Goal: Task Accomplishment & Management: Manage account settings

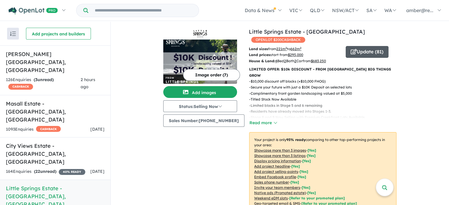
click at [363, 46] on button "Update ( 81 )" at bounding box center [366, 52] width 43 height 12
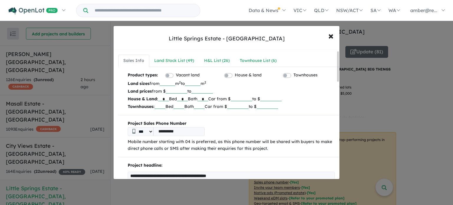
scroll to position [30, 0]
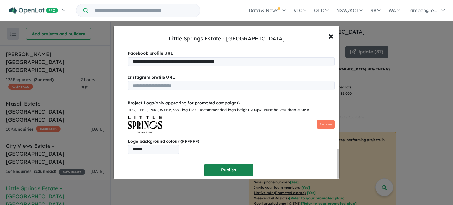
click at [232, 165] on button "Publish" at bounding box center [228, 170] width 49 height 13
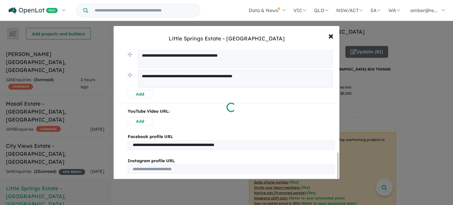
scroll to position [520, 0]
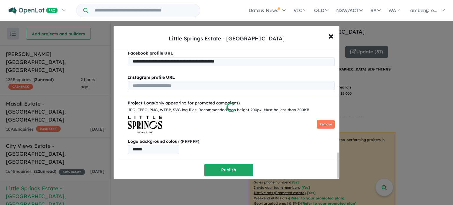
click at [331, 35] on div at bounding box center [226, 102] width 453 height 205
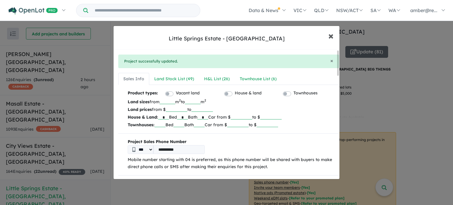
click at [331, 35] on span "×" at bounding box center [330, 35] width 5 height 13
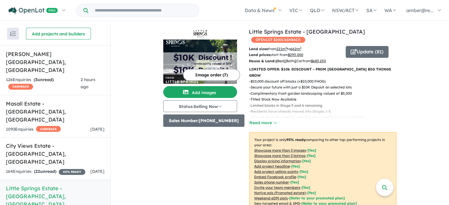
click at [214, 120] on button "Sales Number: [PHONE_NUMBER]" at bounding box center [203, 120] width 81 height 12
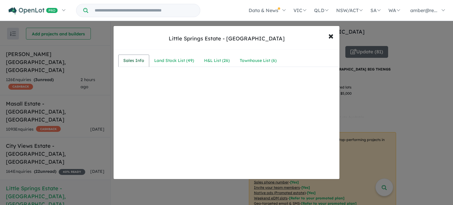
click at [136, 59] on div "Sales Info" at bounding box center [133, 60] width 21 height 7
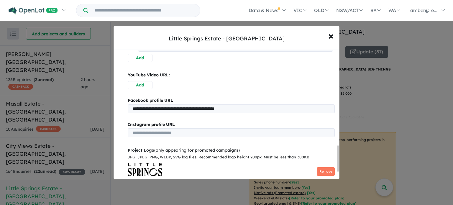
scroll to position [520, 0]
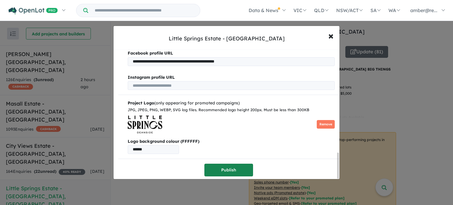
click at [231, 164] on button "Publish" at bounding box center [228, 170] width 49 height 13
click at [329, 35] on div at bounding box center [226, 102] width 453 height 205
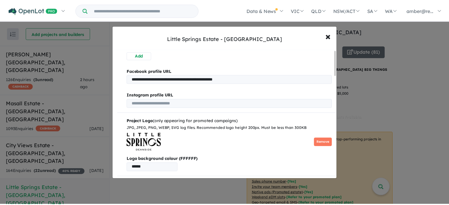
scroll to position [0, 0]
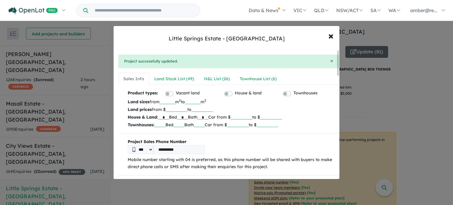
click at [60, 137] on div "**********" at bounding box center [226, 102] width 453 height 205
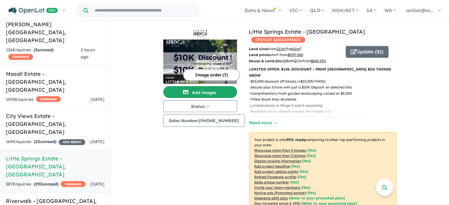
scroll to position [89, 0]
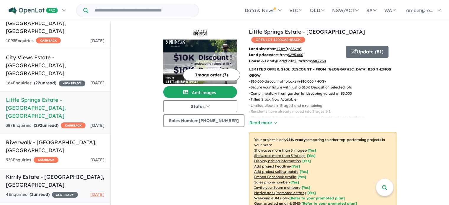
click at [55, 168] on link "Kirrily Estate - [GEOGRAPHIC_DATA] , [GEOGRAPHIC_DATA] 4 Enquir ies ( 3 unread)…" at bounding box center [55, 185] width 110 height 35
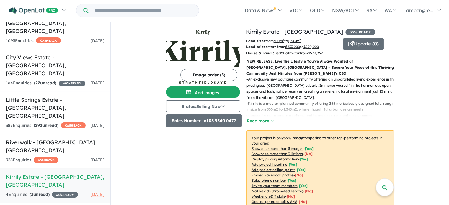
click at [229, 122] on button "Sales Number: +6103 9540 0477" at bounding box center [204, 120] width 76 height 12
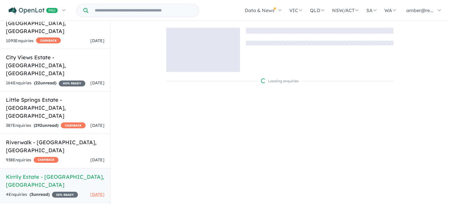
drag, startPoint x: 187, startPoint y: 133, endPoint x: 142, endPoint y: 133, distance: 44.8
click at [142, 133] on div "Loading enquiries" at bounding box center [280, 114] width 338 height 184
click at [65, 168] on link "Kirrily Estate - [GEOGRAPHIC_DATA] , [GEOGRAPHIC_DATA] 4 Enquir ies ( 3 unread)…" at bounding box center [55, 185] width 110 height 35
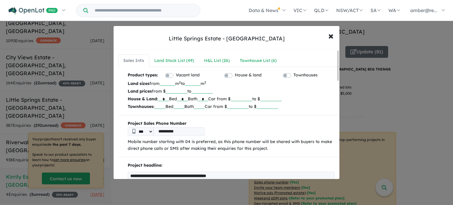
drag, startPoint x: 197, startPoint y: 132, endPoint x: 102, endPoint y: 137, distance: 95.2
click at [102, 137] on div "**********" at bounding box center [226, 102] width 453 height 205
click at [214, 190] on div "**********" at bounding box center [226, 102] width 453 height 205
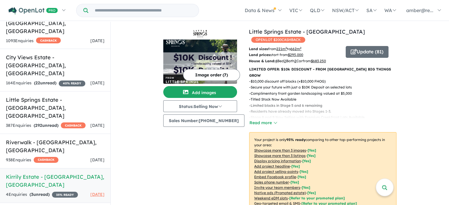
click at [47, 173] on h5 "Kirrily Estate - [GEOGRAPHIC_DATA] , [GEOGRAPHIC_DATA]" at bounding box center [55, 181] width 99 height 16
click at [75, 191] on div "4 Enquir ies ( 3 unread) 35 % READY" at bounding box center [42, 194] width 72 height 7
click at [24, 173] on h5 "Kirrily Estate - [GEOGRAPHIC_DATA] , [GEOGRAPHIC_DATA]" at bounding box center [55, 181] width 99 height 16
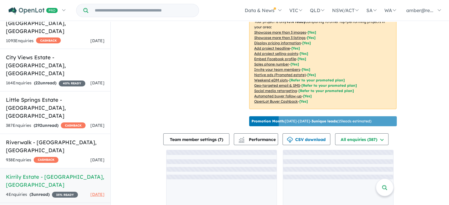
scroll to position [94, 0]
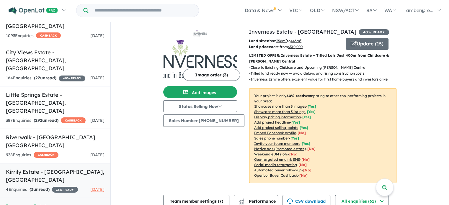
click at [59, 168] on h5 "Kirrily Estate - [GEOGRAPHIC_DATA] , [GEOGRAPHIC_DATA]" at bounding box center [55, 176] width 99 height 16
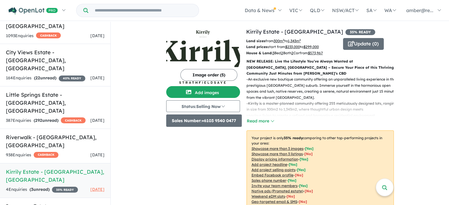
click at [220, 119] on button "Sales Number: +6103 9540 0477" at bounding box center [204, 120] width 76 height 12
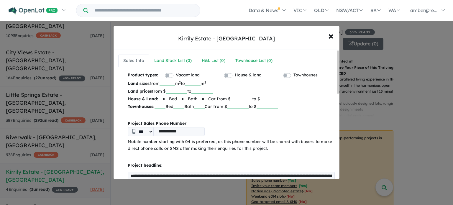
drag, startPoint x: 192, startPoint y: 131, endPoint x: 117, endPoint y: 127, distance: 75.3
click at [182, 89] on input "******" at bounding box center [177, 91] width 22 height 6
click at [210, 88] on input "******" at bounding box center [202, 91] width 22 height 6
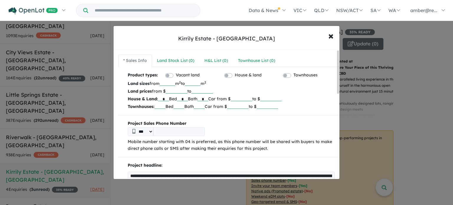
click at [210, 88] on input "******" at bounding box center [202, 91] width 22 height 6
click at [201, 80] on input "****" at bounding box center [193, 83] width 16 height 6
click at [175, 84] on input "***" at bounding box center [168, 83] width 16 height 6
type input "*"
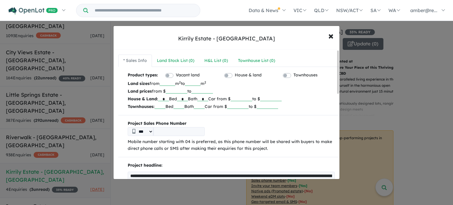
click at [175, 84] on input "*" at bounding box center [168, 83] width 16 height 6
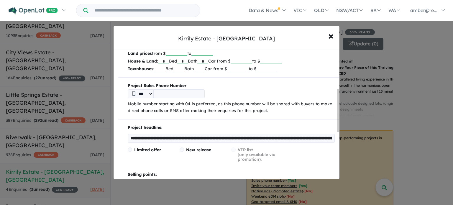
scroll to position [118, 0]
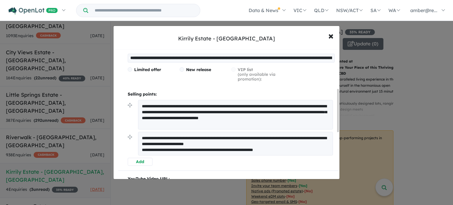
drag, startPoint x: 235, startPoint y: 125, endPoint x: 136, endPoint y: 106, distance: 101.0
click at [136, 106] on li "**********" at bounding box center [231, 116] width 207 height 32
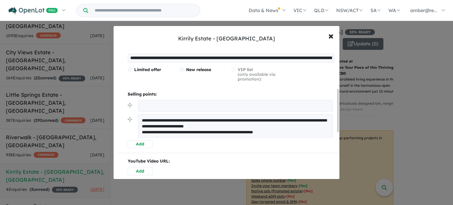
drag, startPoint x: 297, startPoint y: 130, endPoint x: 136, endPoint y: 112, distance: 162.3
click at [136, 112] on ul "**********" at bounding box center [231, 120] width 207 height 40
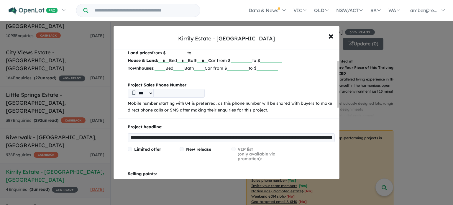
scroll to position [30, 0]
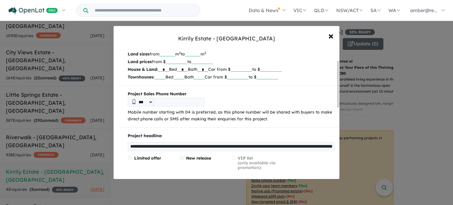
click at [197, 146] on input "**********" at bounding box center [231, 146] width 207 height 9
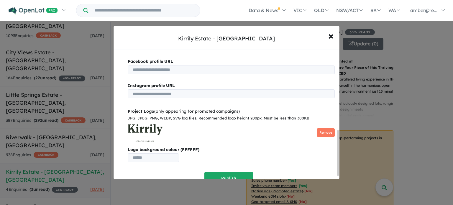
scroll to position [240, 0]
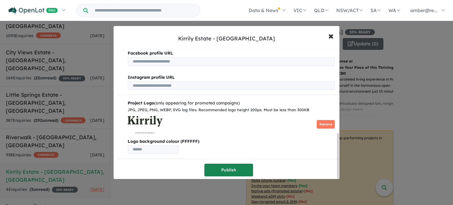
click at [220, 164] on button "Publish" at bounding box center [228, 170] width 49 height 13
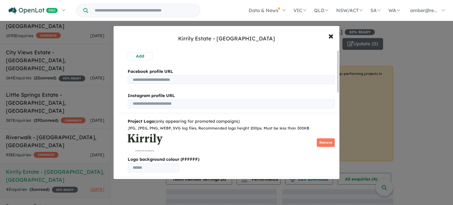
scroll to position [0, 0]
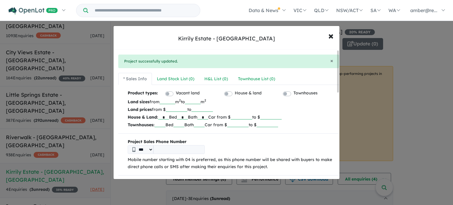
click at [188, 118] on input "*" at bounding box center [182, 117] width 11 height 6
click at [217, 117] on p "House & Land: * Bed Bath * Car from $ ****** to $" at bounding box center [231, 117] width 207 height 8
click at [208, 116] on input "*" at bounding box center [202, 117] width 11 height 6
click at [252, 114] on input "******" at bounding box center [242, 117] width 22 height 6
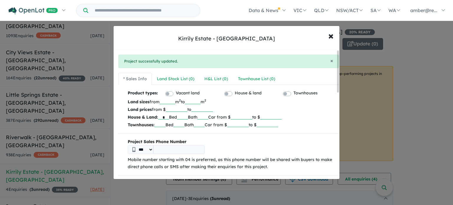
click at [252, 114] on input "******" at bounding box center [242, 117] width 22 height 6
click at [166, 116] on input "*" at bounding box center [163, 117] width 11 height 6
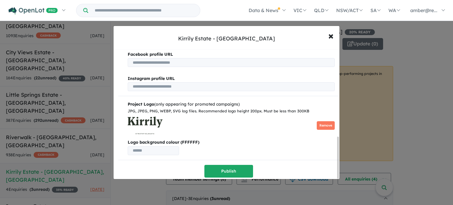
scroll to position [271, 0]
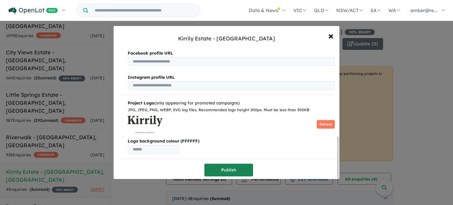
click at [225, 164] on button "Publish" at bounding box center [228, 170] width 49 height 13
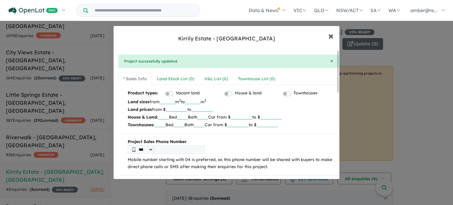
click at [330, 36] on span "×" at bounding box center [330, 35] width 5 height 13
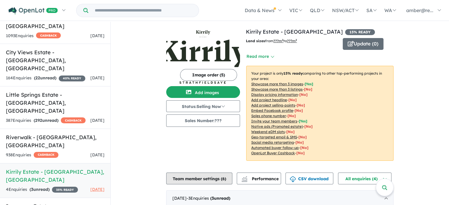
click at [220, 173] on button "Team member settings ( 6 )" at bounding box center [199, 179] width 66 height 12
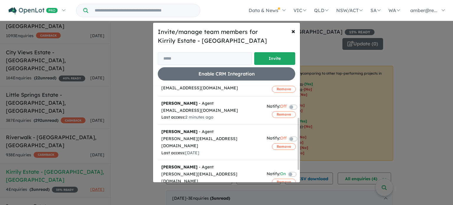
scroll to position [59, 0]
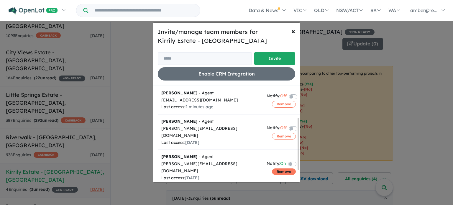
click at [275, 168] on button "Remove" at bounding box center [284, 171] width 24 height 6
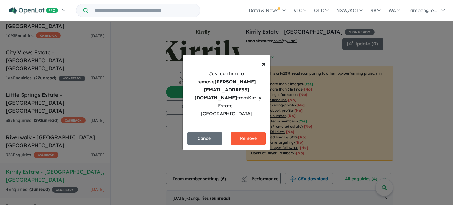
click at [248, 132] on button "Remove" at bounding box center [248, 138] width 35 height 13
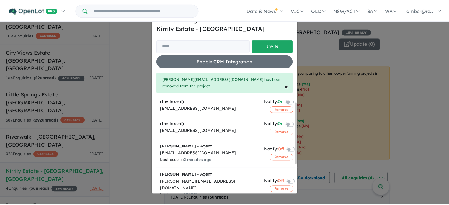
scroll to position [0, 0]
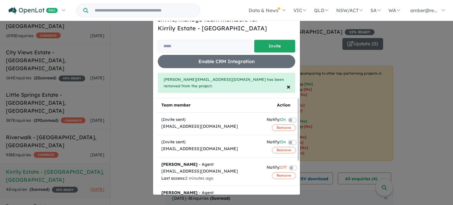
click at [420, 109] on div "Invite/manage team members for Kirrily Estate - [GEOGRAPHIC_DATA] Invite Enable…" at bounding box center [226, 102] width 453 height 205
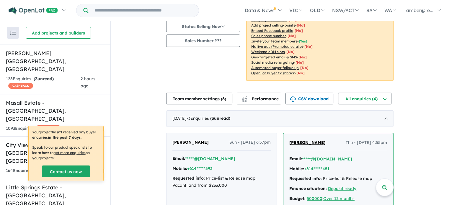
scroll to position [30, 0]
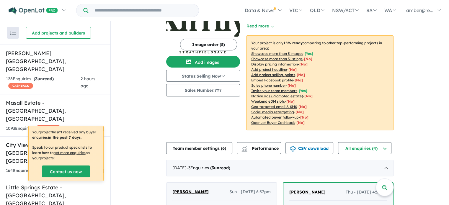
click at [197, 33] on img at bounding box center [203, 31] width 74 height 44
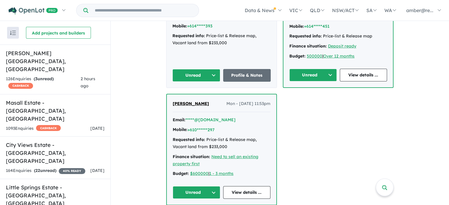
scroll to position [236, 0]
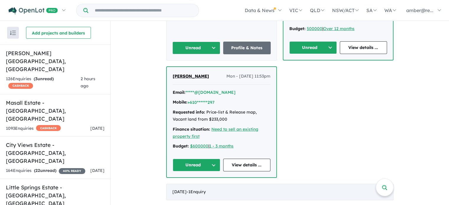
click at [227, 185] on div "[DATE] - 1 Enquir y ( 0 unread)" at bounding box center [279, 192] width 227 height 17
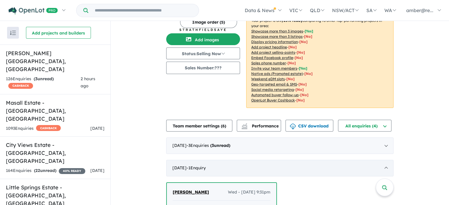
scroll to position [146, 0]
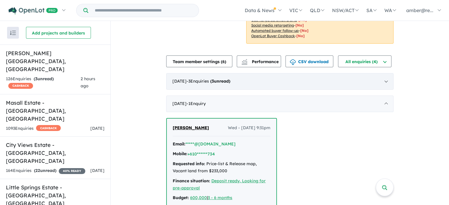
click at [216, 83] on span "( 3 unread)" at bounding box center [219, 80] width 21 height 5
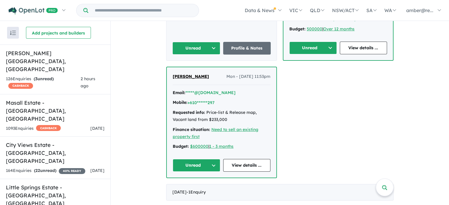
scroll to position [249, 0]
click at [191, 165] on button "Unread" at bounding box center [197, 165] width 48 height 13
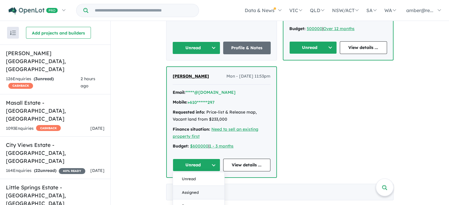
click at [195, 187] on button "Assigned" at bounding box center [198, 193] width 51 height 14
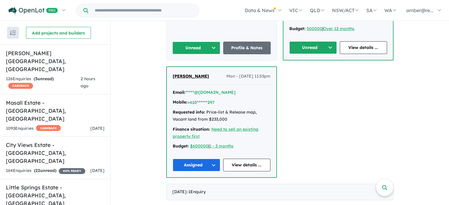
click at [198, 43] on button "Unread" at bounding box center [196, 48] width 48 height 13
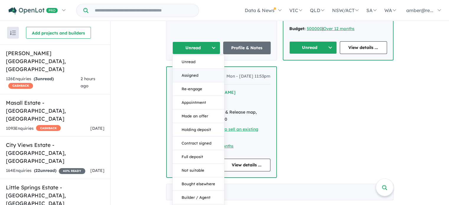
click at [207, 76] on button "Assigned" at bounding box center [198, 76] width 51 height 14
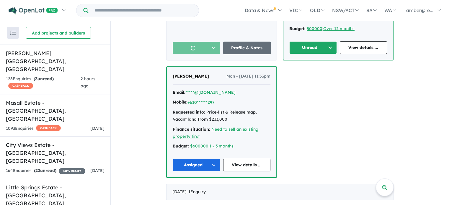
click at [314, 48] on button "Unread" at bounding box center [313, 47] width 48 height 13
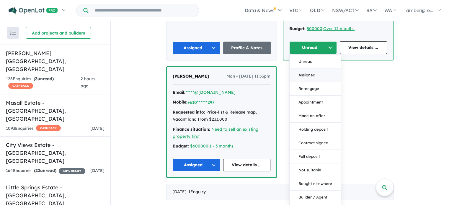
click at [315, 73] on button "Assigned" at bounding box center [314, 75] width 51 height 14
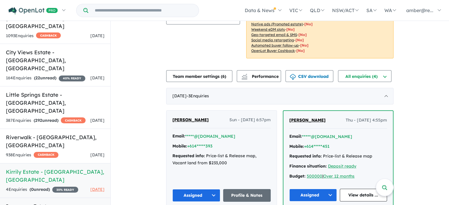
scroll to position [94, 0]
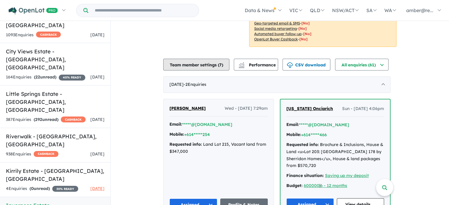
scroll to position [137, 0]
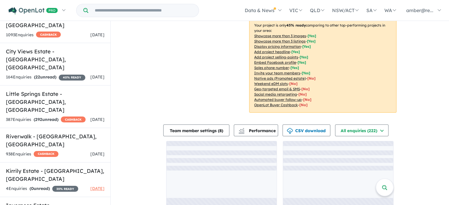
scroll to position [108, 0]
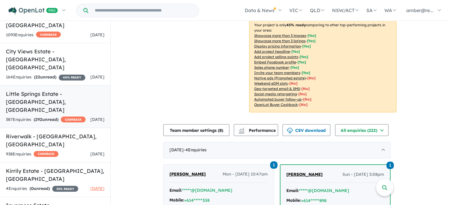
click at [73, 116] on div "387 Enquir ies ( 292 unread) CASHBACK" at bounding box center [46, 119] width 80 height 7
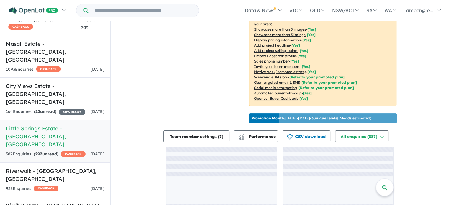
scroll to position [120, 0]
